Goal: Task Accomplishment & Management: Manage account settings

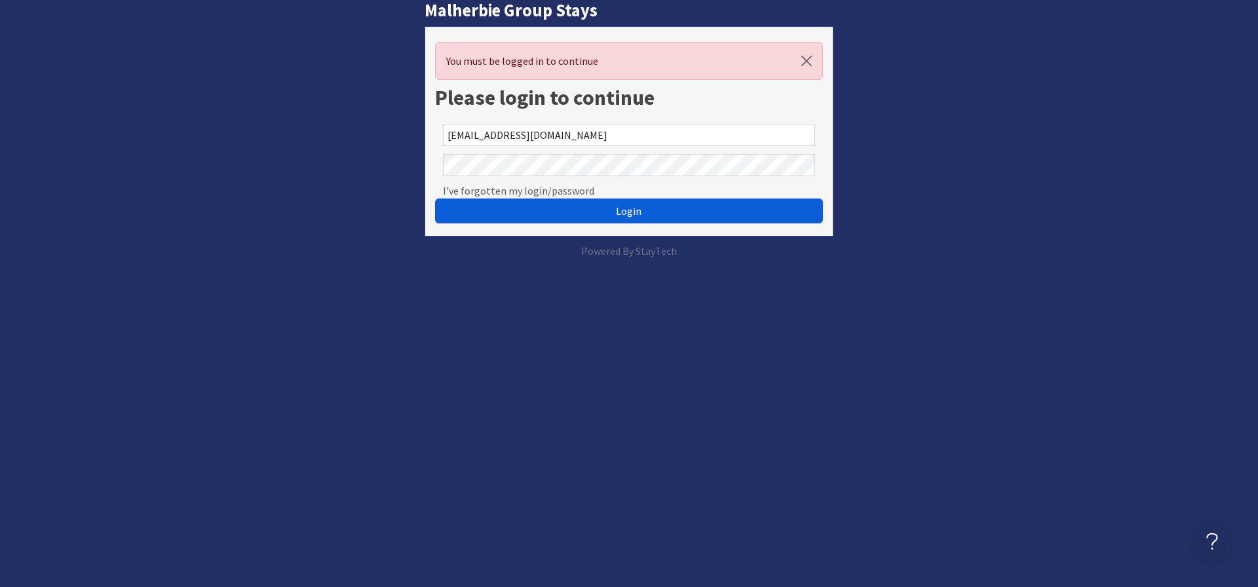
click at [623, 210] on span "Login" at bounding box center [629, 210] width 26 height 13
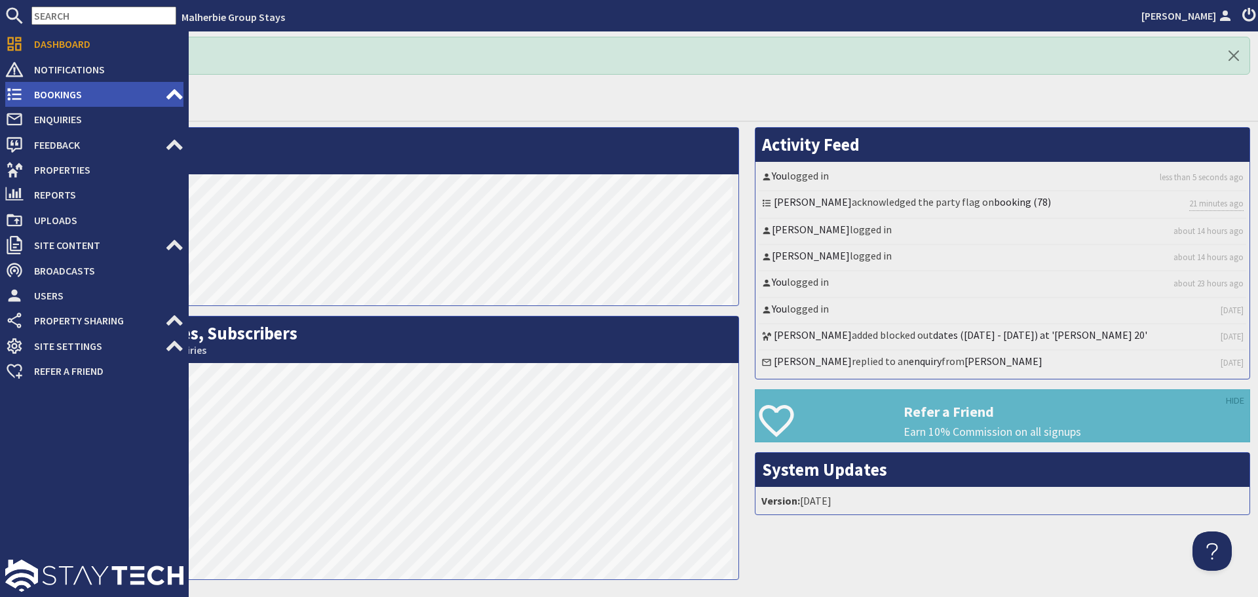
click at [71, 91] on span "Bookings" at bounding box center [94, 94] width 141 height 21
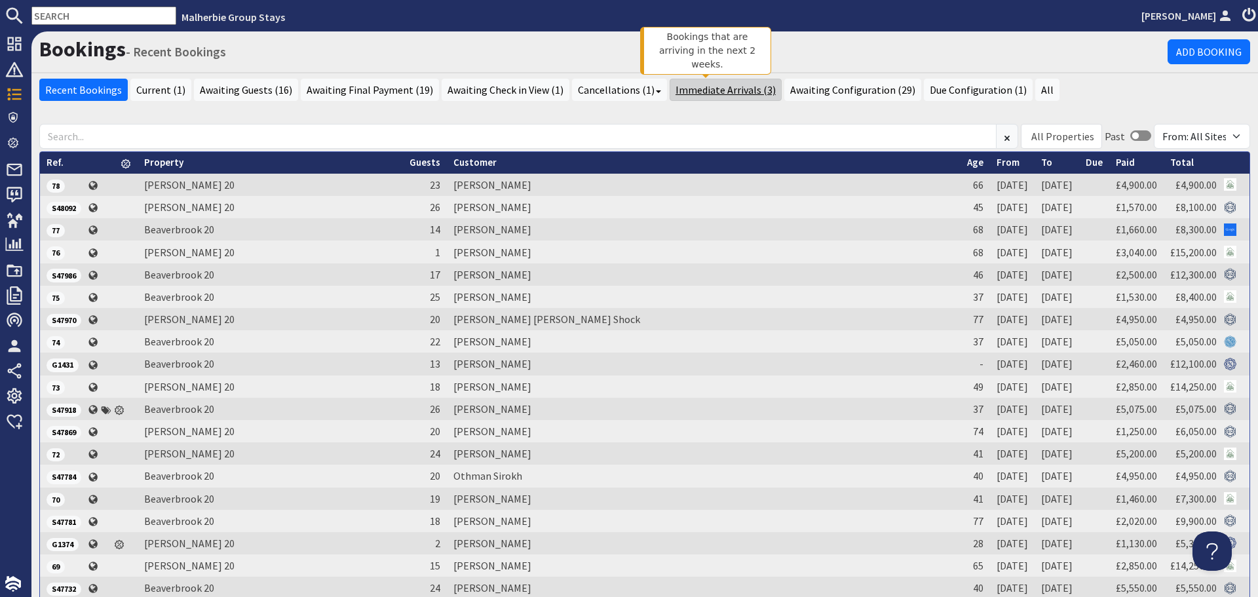
click at [712, 92] on link "Immediate Arrivals (3)" at bounding box center [725, 90] width 112 height 22
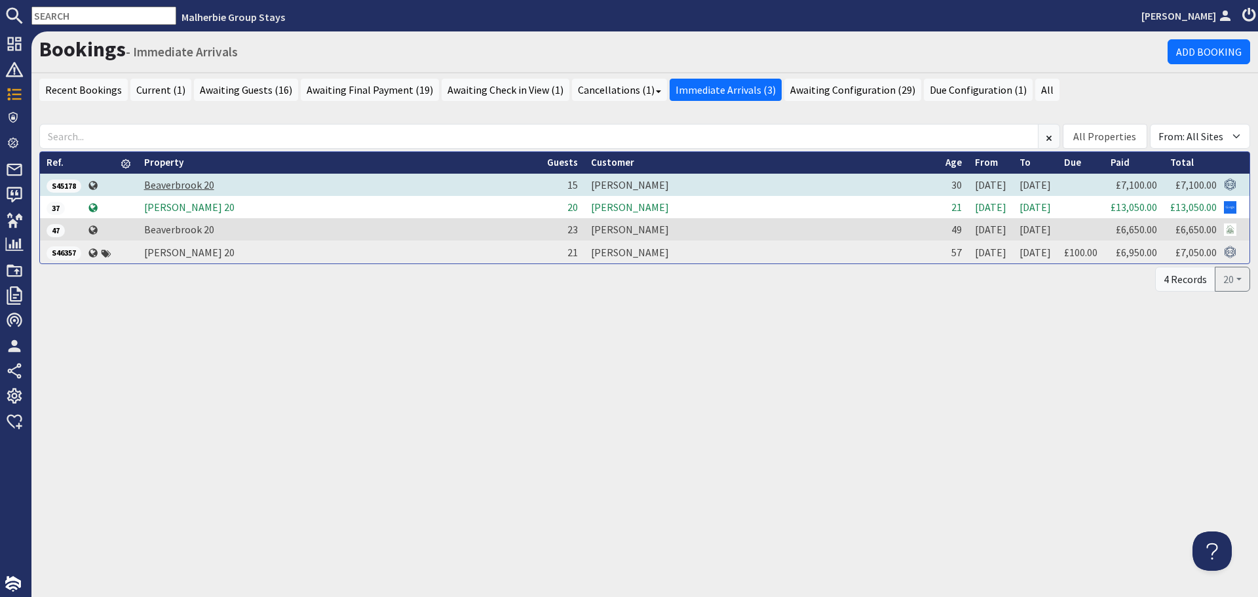
click at [178, 183] on link "Beaverbrook 20" at bounding box center [179, 184] width 70 height 13
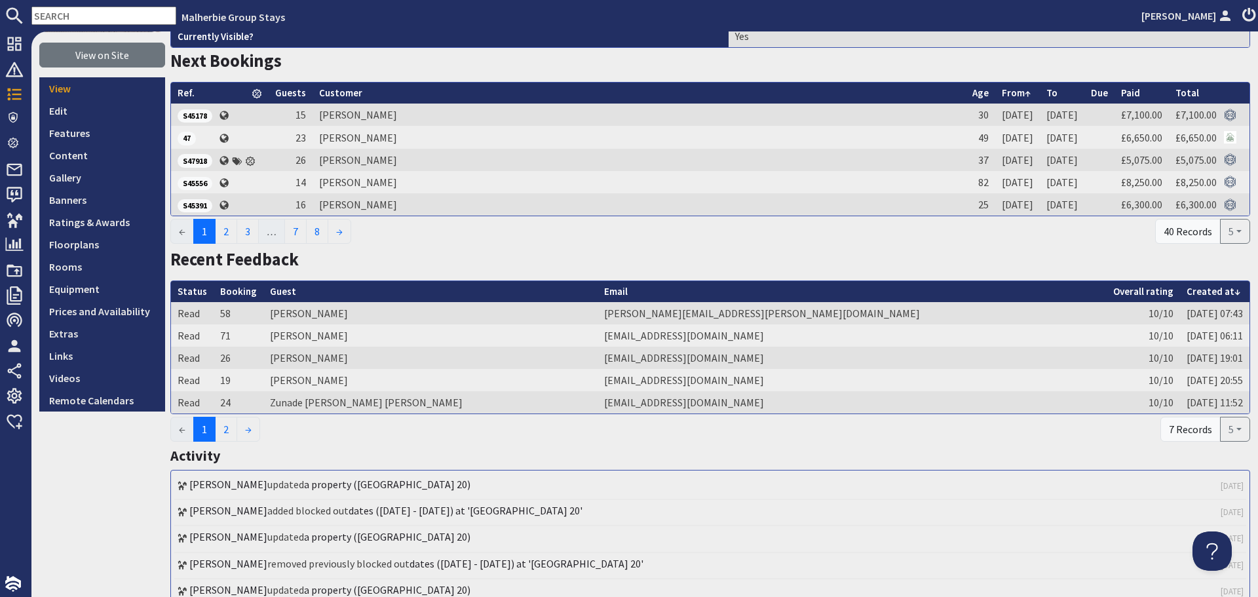
scroll to position [66, 0]
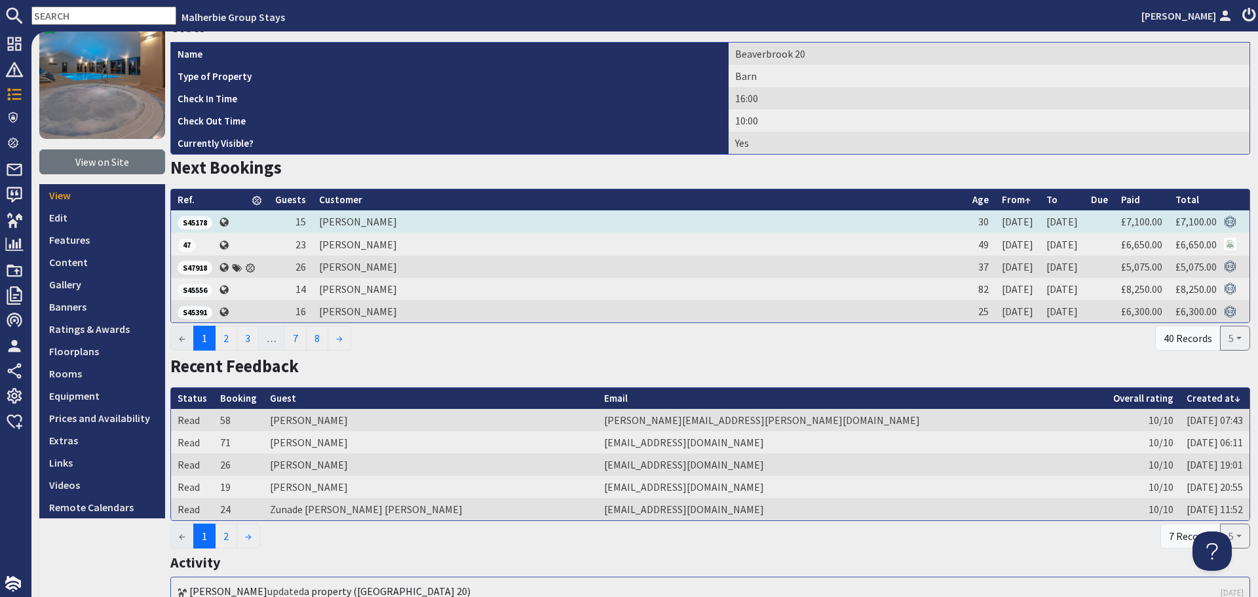
click at [191, 221] on span "S45178" at bounding box center [195, 222] width 35 height 13
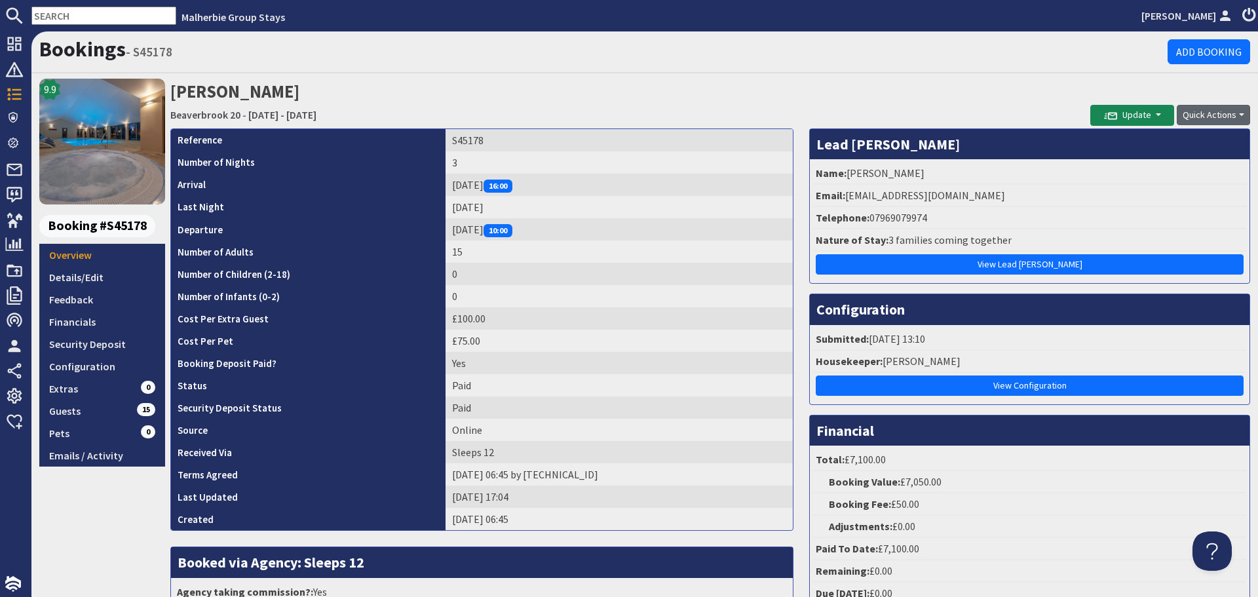
click at [1230, 113] on button "Quick Actions" at bounding box center [1212, 115] width 73 height 20
click at [1164, 186] on link "Print" at bounding box center [1187, 184] width 103 height 21
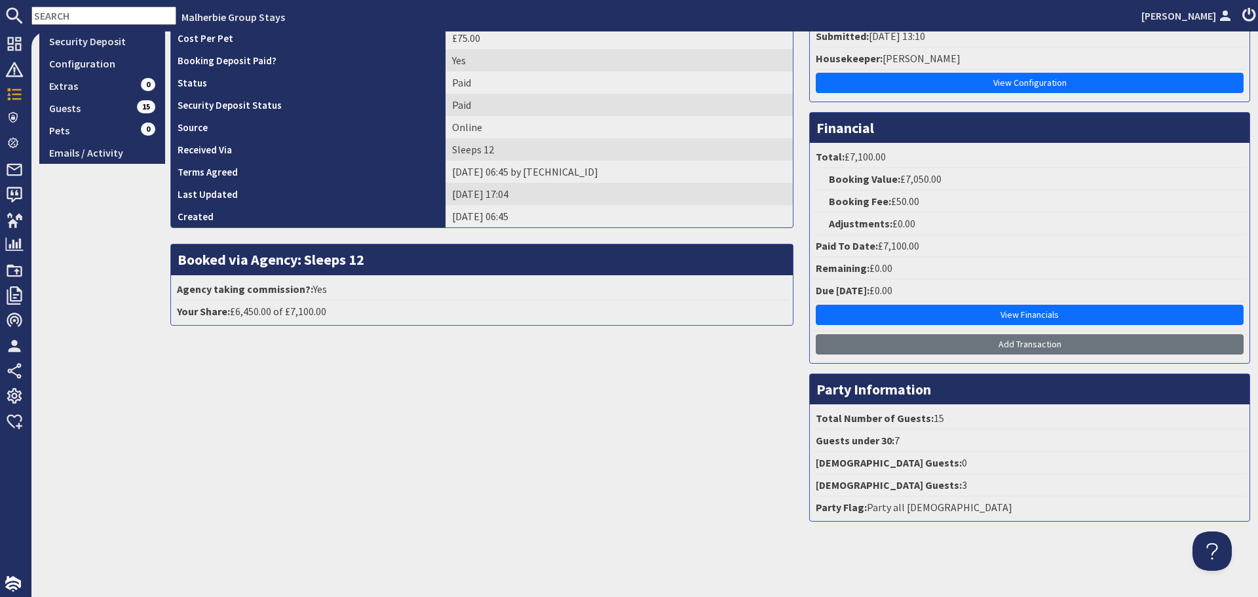
scroll to position [41, 0]
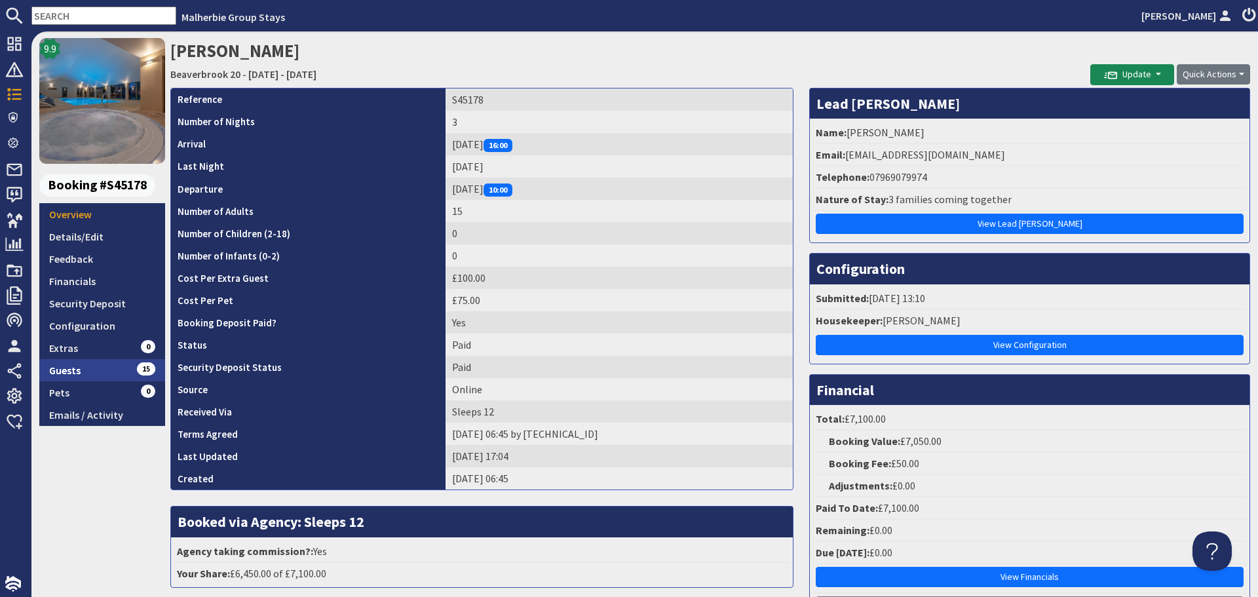
click at [66, 368] on link "Guests 15" at bounding box center [102, 370] width 126 height 22
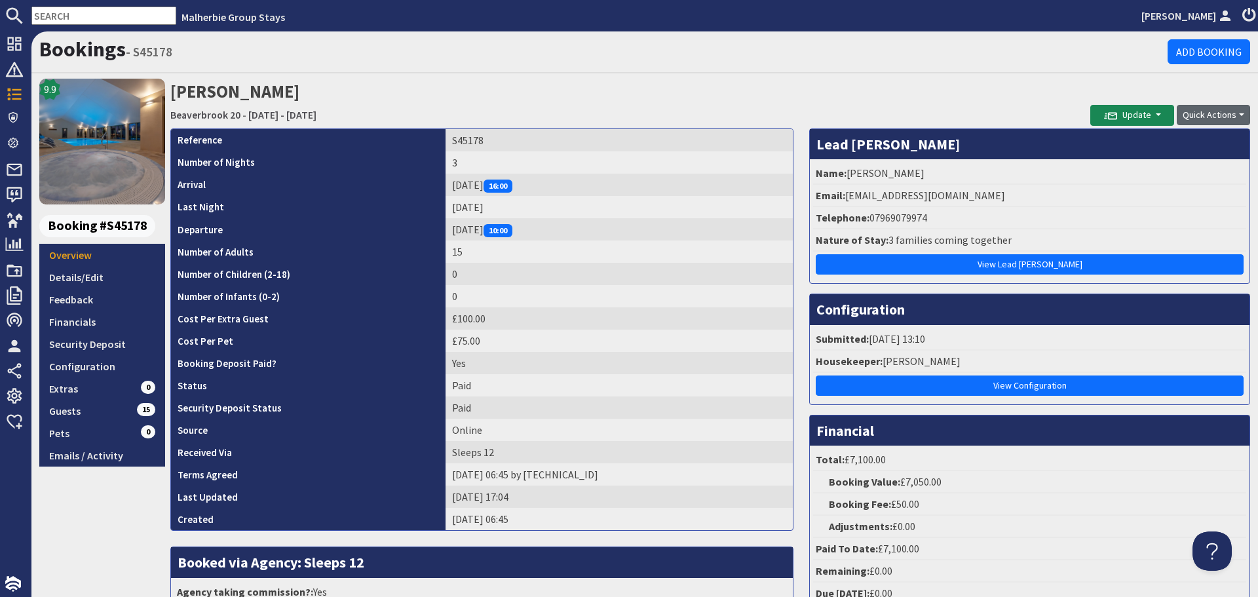
click at [1226, 115] on button "Quick Actions" at bounding box center [1212, 115] width 73 height 20
click at [1157, 184] on link "Print" at bounding box center [1187, 184] width 103 height 21
